Goal: Navigation & Orientation: Find specific page/section

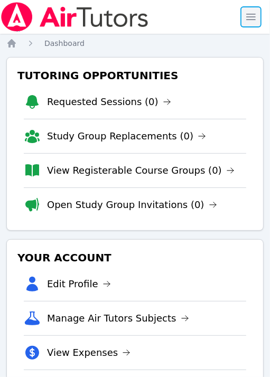
click at [256, 21] on span "button" at bounding box center [250, 16] width 23 height 23
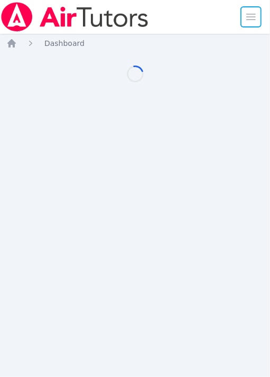
click at [256, 21] on span "button" at bounding box center [250, 16] width 23 height 23
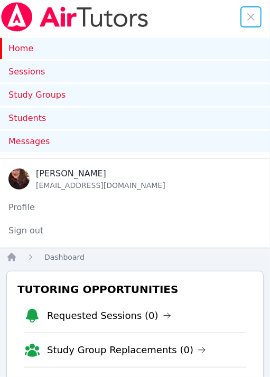
click at [256, 21] on span "button" at bounding box center [250, 16] width 23 height 23
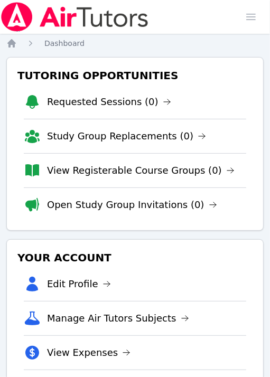
click at [242, 57] on div "Tutoring Opportunities Requested Sessions (0) Study Group Replacements (0) View…" at bounding box center [134, 144] width 257 height 174
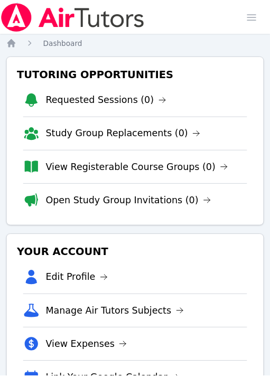
scroll to position [0, 3]
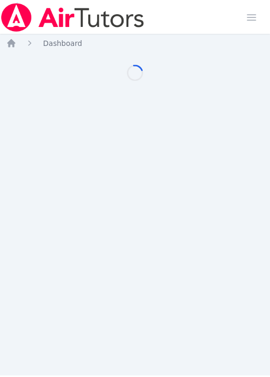
scroll to position [0, 3]
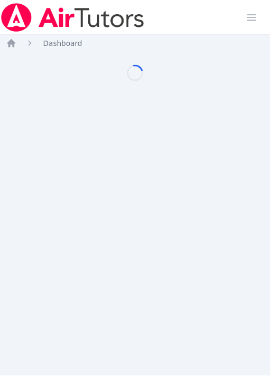
scroll to position [0, 3]
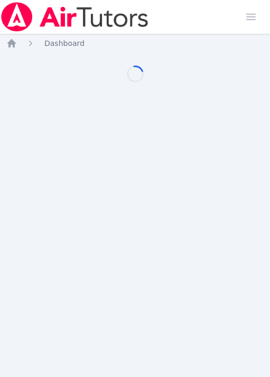
scroll to position [0, 3]
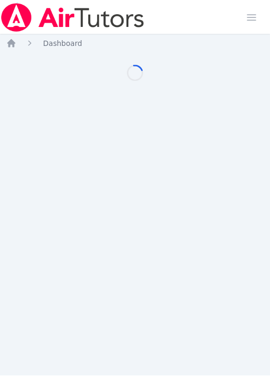
scroll to position [0, 3]
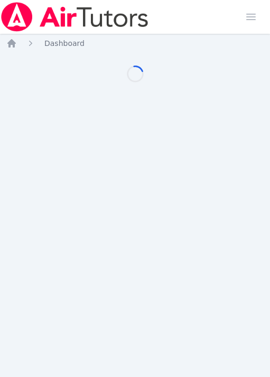
scroll to position [0, 3]
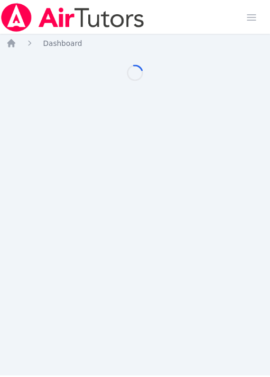
scroll to position [0, 3]
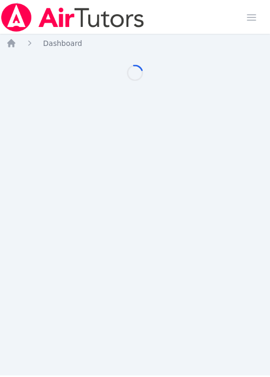
scroll to position [0, 3]
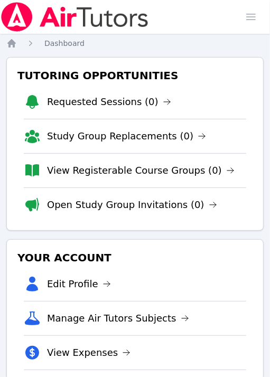
click at [246, 87] on li "Requested Sessions (0)" at bounding box center [135, 102] width 222 height 34
